Goal: Information Seeking & Learning: Learn about a topic

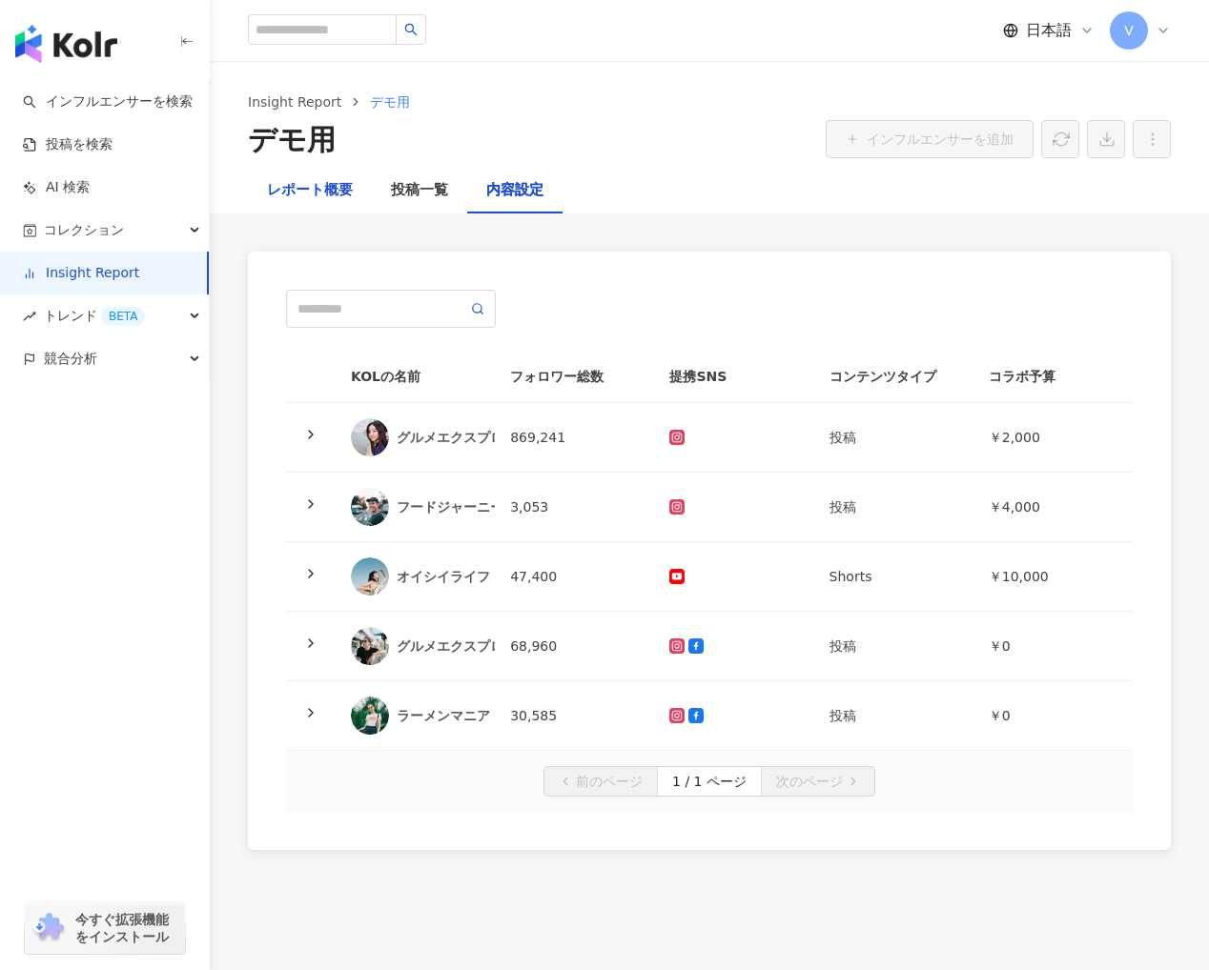
click at [306, 194] on div "レポート概要" at bounding box center [310, 190] width 86 height 23
